Goal: Information Seeking & Learning: Learn about a topic

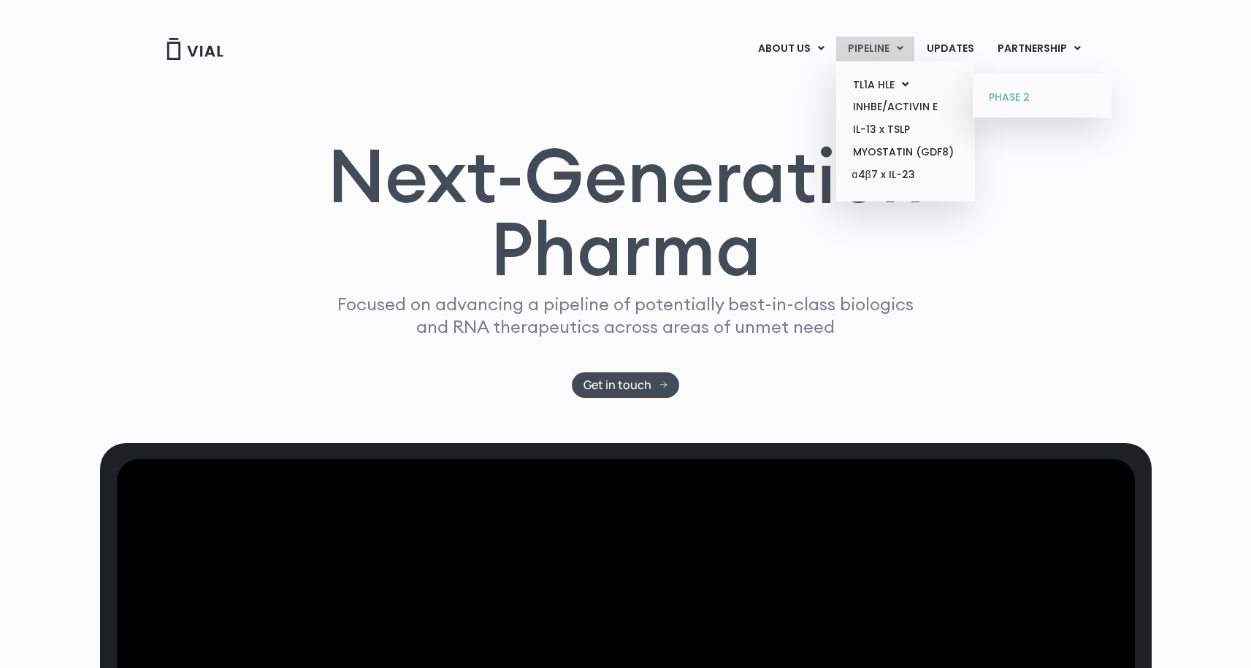
click at [1011, 94] on link "PHASE 2" at bounding box center [1042, 97] width 128 height 23
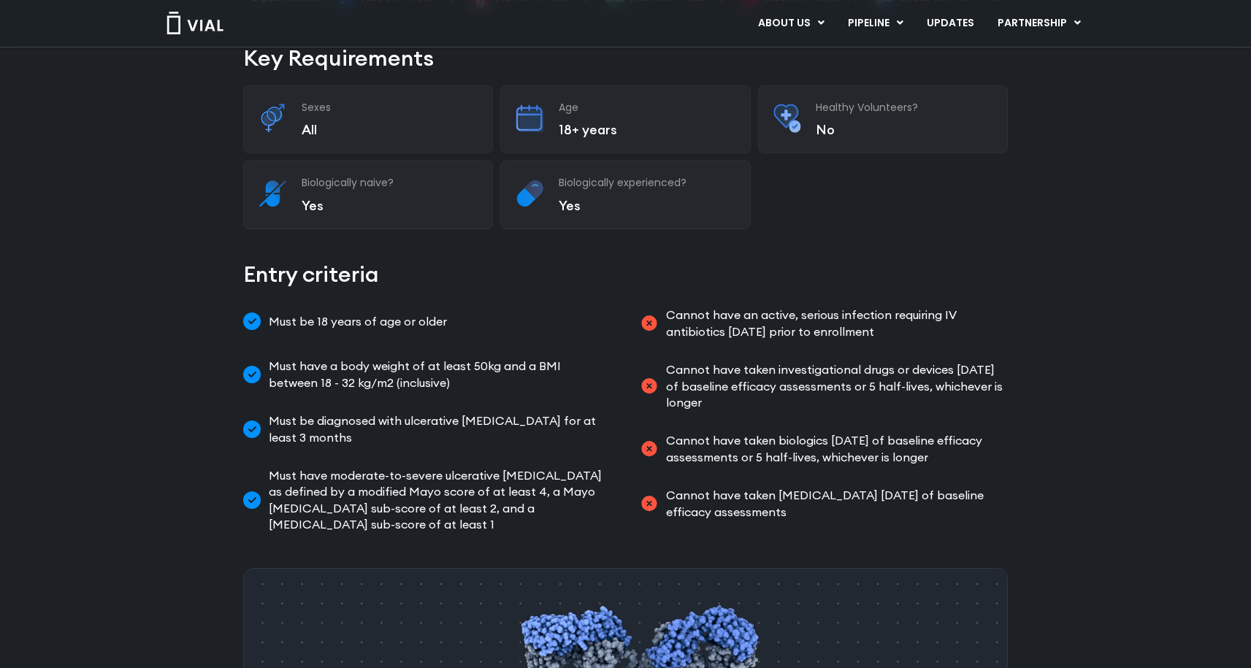
scroll to position [378, 0]
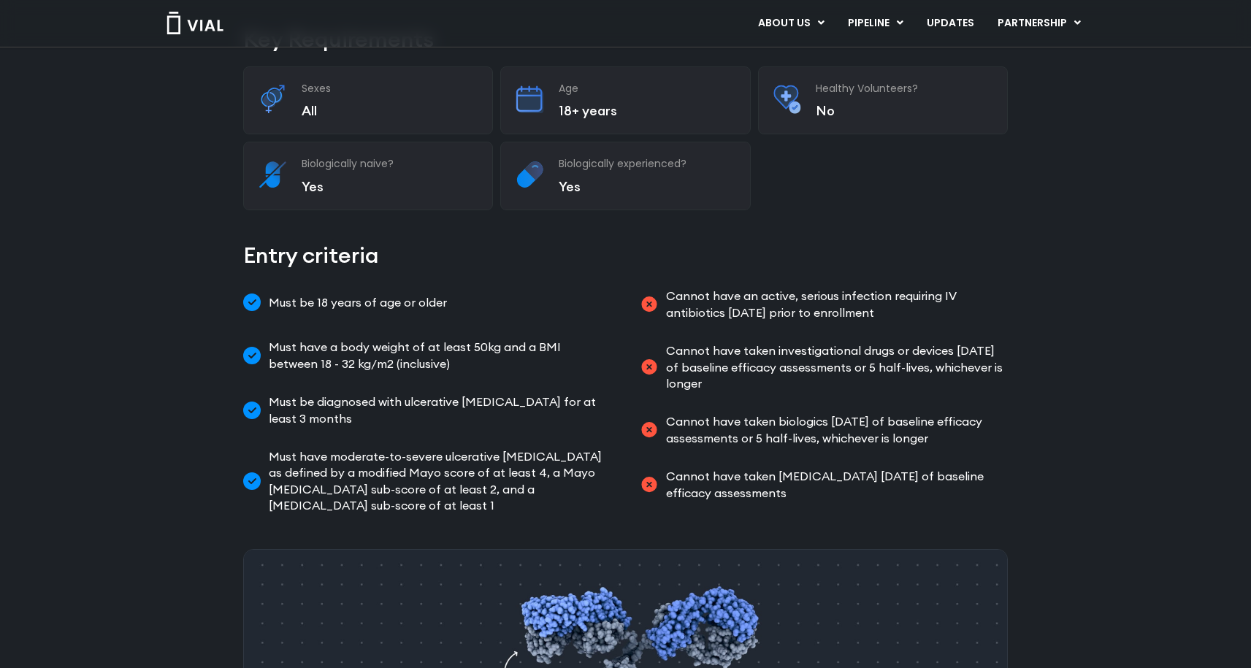
click at [345, 448] on span "Must have moderate-to-severe ulcerative colitis as defined by a modified Mayo s…" at bounding box center [438, 481] width 346 height 66
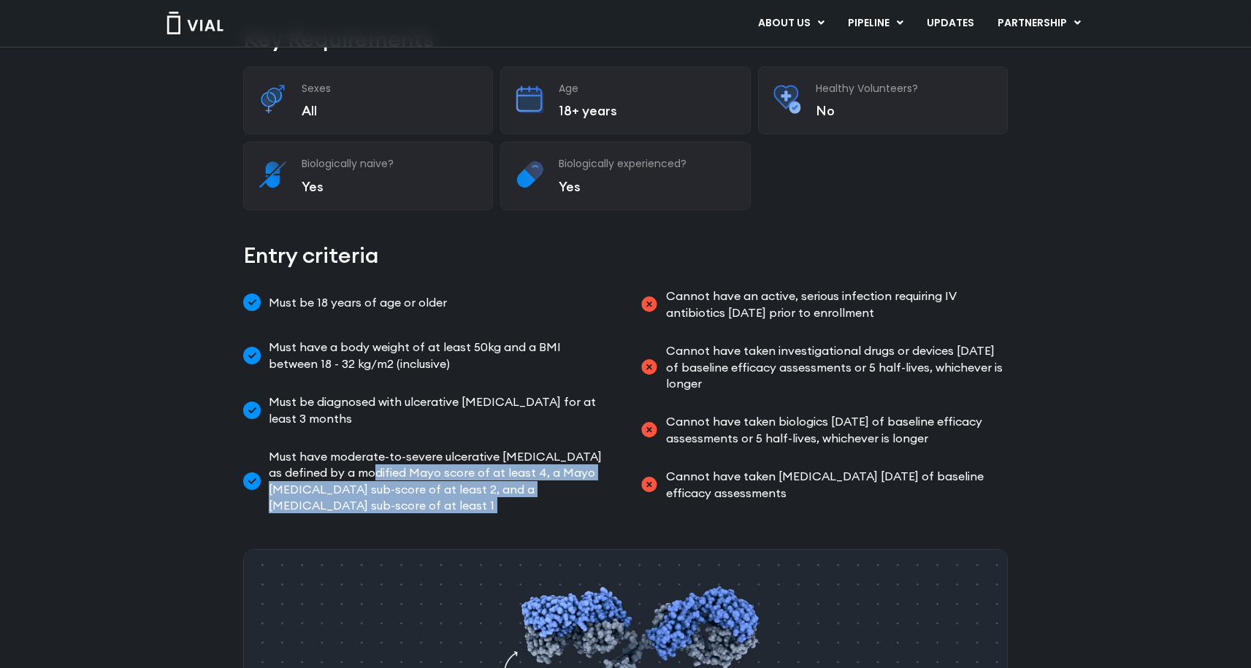
drag, startPoint x: 345, startPoint y: 429, endPoint x: 353, endPoint y: 457, distance: 28.9
click at [353, 457] on span "Must have moderate-to-severe ulcerative colitis as defined by a modified Mayo s…" at bounding box center [438, 481] width 346 height 66
copy div "Mayo score of at least 4, a Mayo endoscopic sub-score of at least 2, and a rect…"
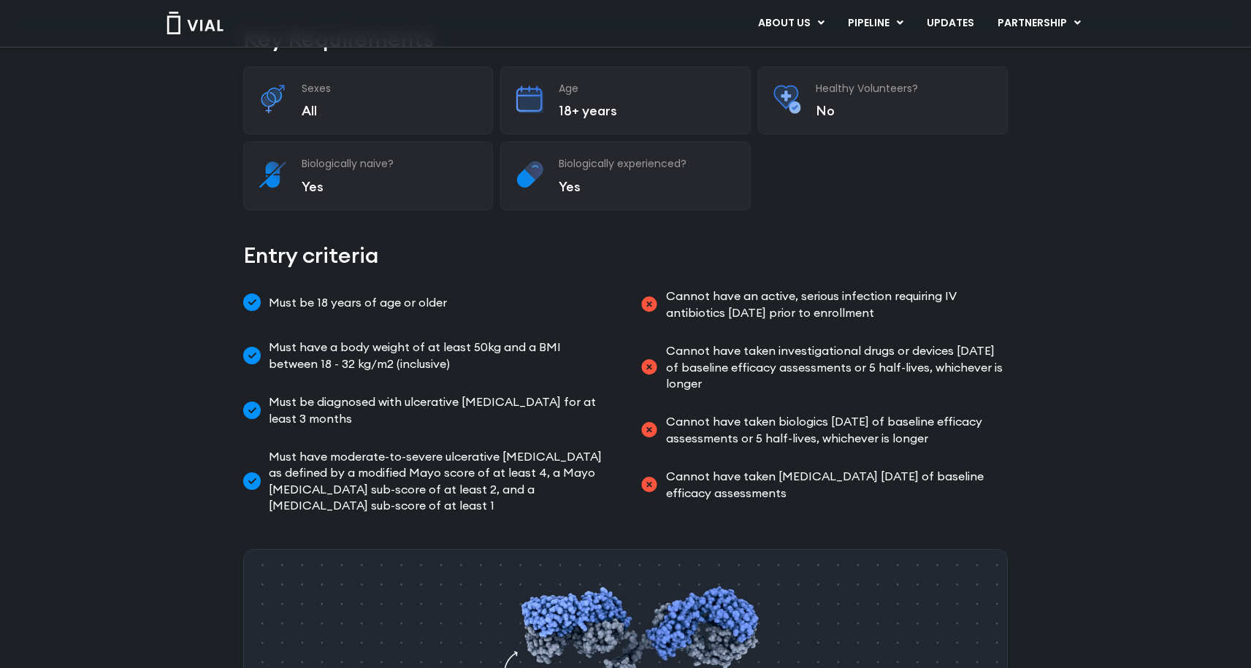
click at [578, 390] on ul "Must be 18 years of age or older Must have a body weight of at least 50kg and a…" at bounding box center [427, 400] width 368 height 237
click at [345, 337] on ul "Must be 18 years of age or older Must have a body weight of at least 50kg and a…" at bounding box center [427, 400] width 368 height 237
click at [318, 339] on span "Must have a body weight of at least 50kg and a BMI between 18 - 32 kg/m2 (inclu…" at bounding box center [438, 355] width 346 height 33
click at [287, 339] on span "Must have a body weight of at least 50kg and a BMI between 18 - 32 kg/m2 (inclu…" at bounding box center [438, 355] width 346 height 33
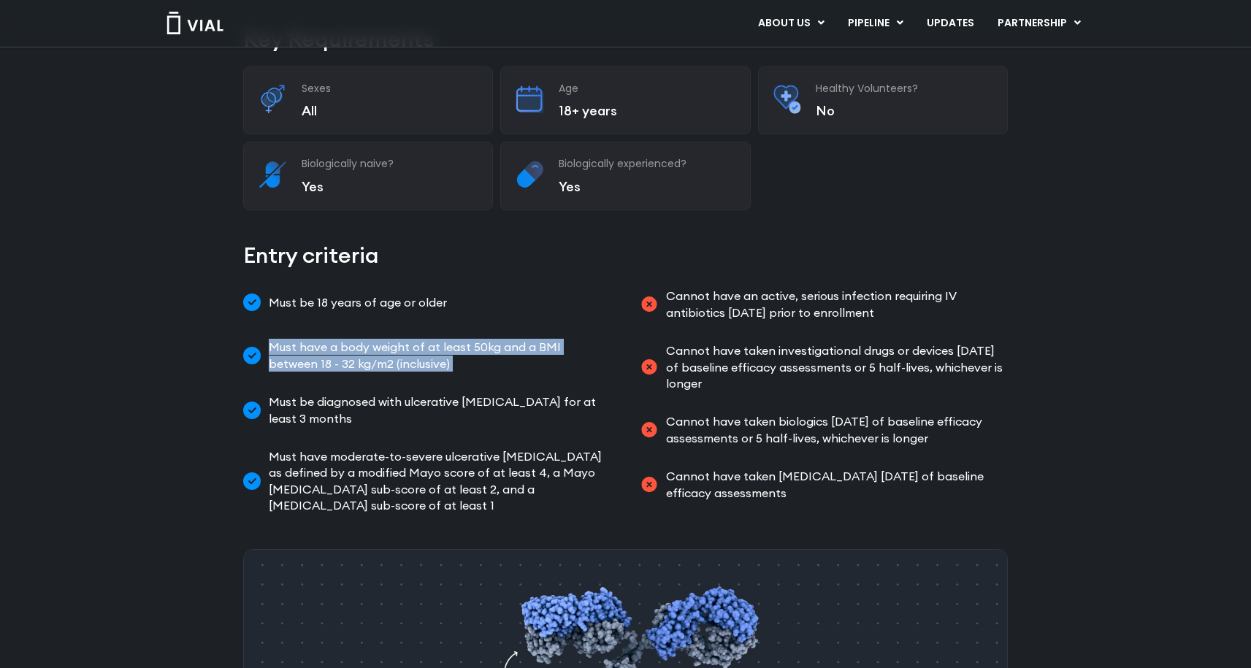
drag, startPoint x: 287, startPoint y: 307, endPoint x: 410, endPoint y: 330, distance: 125.6
click at [410, 333] on li "Must have a body weight of at least 50kg and a BMI between 18 - 32 kg/m2 (inclu…" at bounding box center [427, 355] width 368 height 45
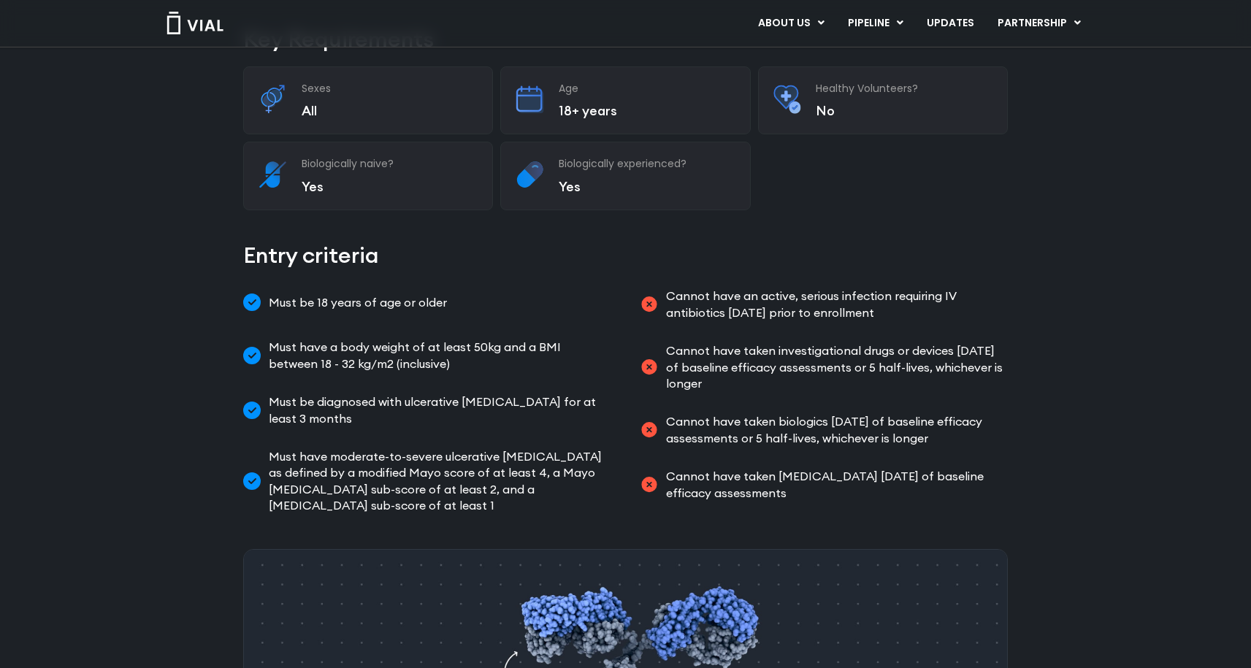
click at [411, 333] on li "Must have a body weight of at least 50kg and a BMI between 18 - 32 kg/m2 (inclu…" at bounding box center [427, 355] width 368 height 45
click at [284, 394] on span "Must be diagnosed with ulcerative colitis for at least 3 months" at bounding box center [438, 410] width 346 height 33
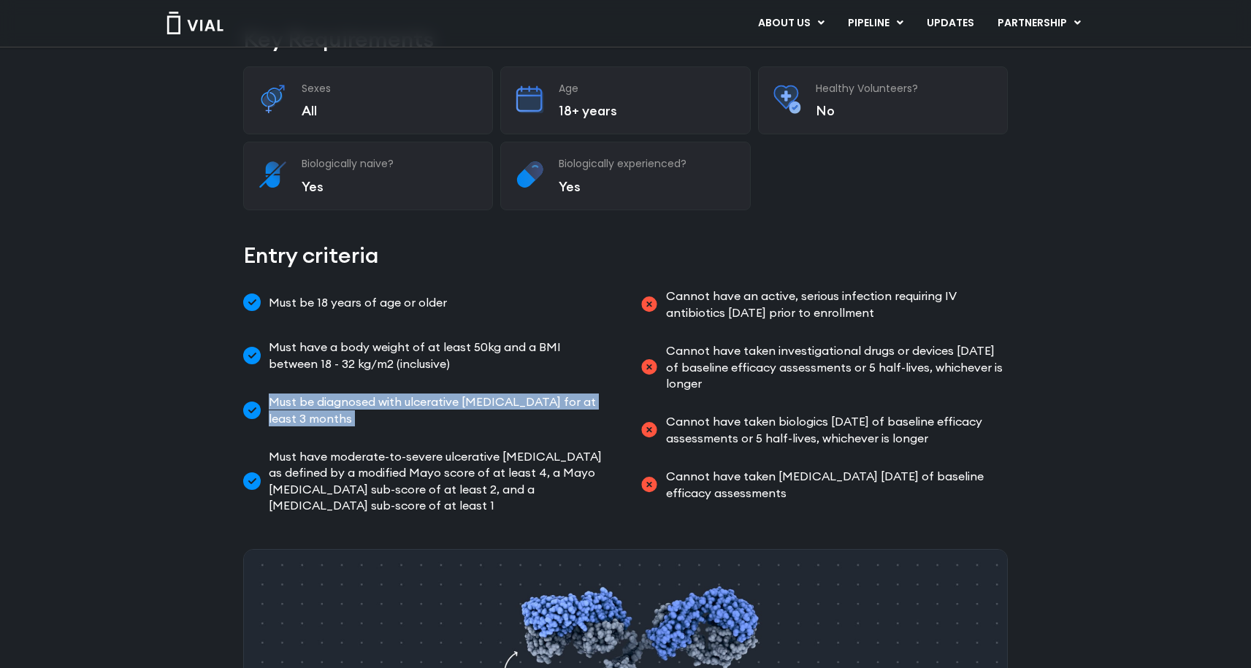
drag, startPoint x: 284, startPoint y: 370, endPoint x: 583, endPoint y: 376, distance: 298.7
click at [578, 394] on span "Must be diagnosed with ulcerative colitis for at least 3 months" at bounding box center [438, 410] width 346 height 33
click at [592, 394] on span "Must be diagnosed with ulcerative colitis for at least 3 months" at bounding box center [438, 410] width 346 height 33
drag, startPoint x: 592, startPoint y: 369, endPoint x: 280, endPoint y: 367, distance: 312.5
click at [280, 394] on span "Must be diagnosed with ulcerative colitis for at least 3 months" at bounding box center [438, 410] width 346 height 33
